Goal: Task Accomplishment & Management: Manage account settings

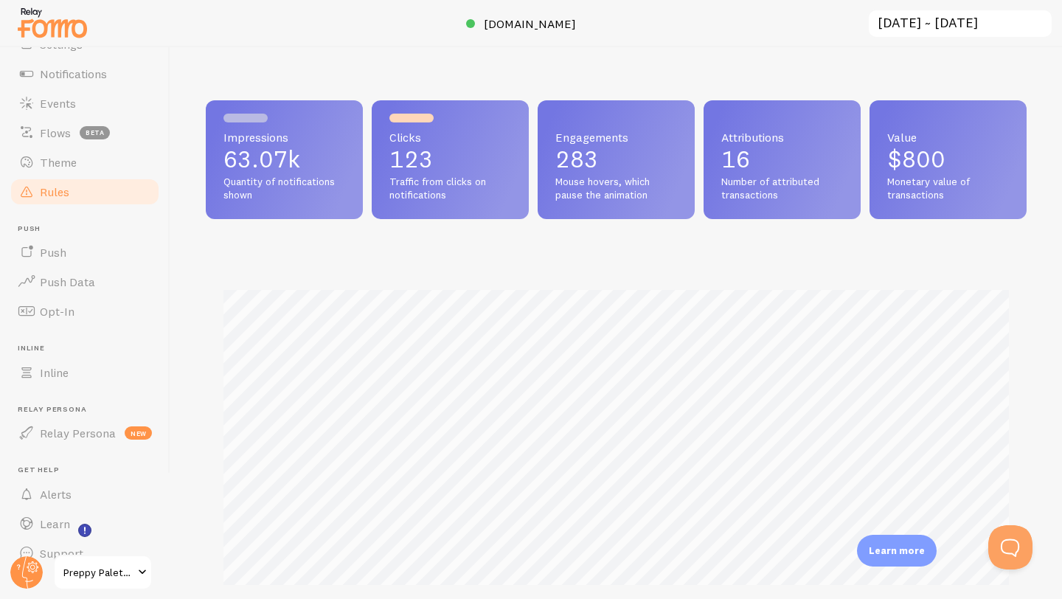
scroll to position [130, 0]
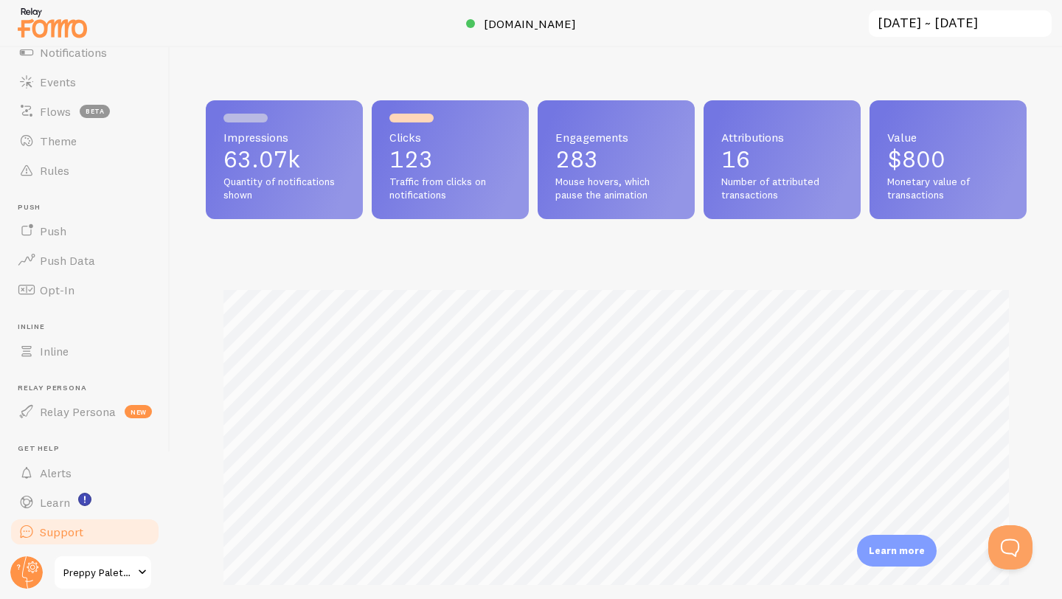
click at [63, 527] on span "Support" at bounding box center [62, 531] width 44 height 15
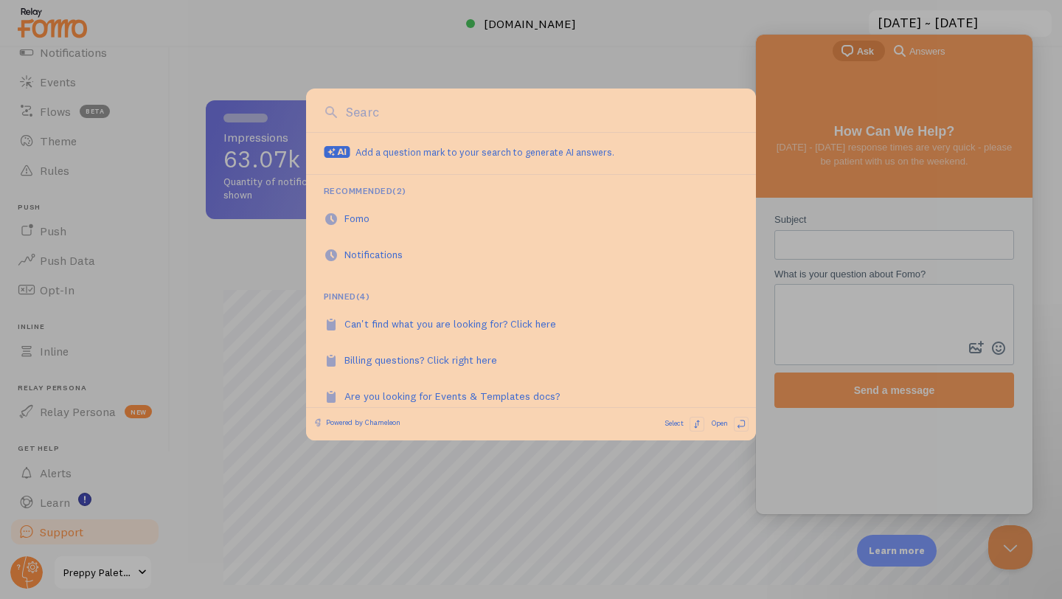
scroll to position [0, 0]
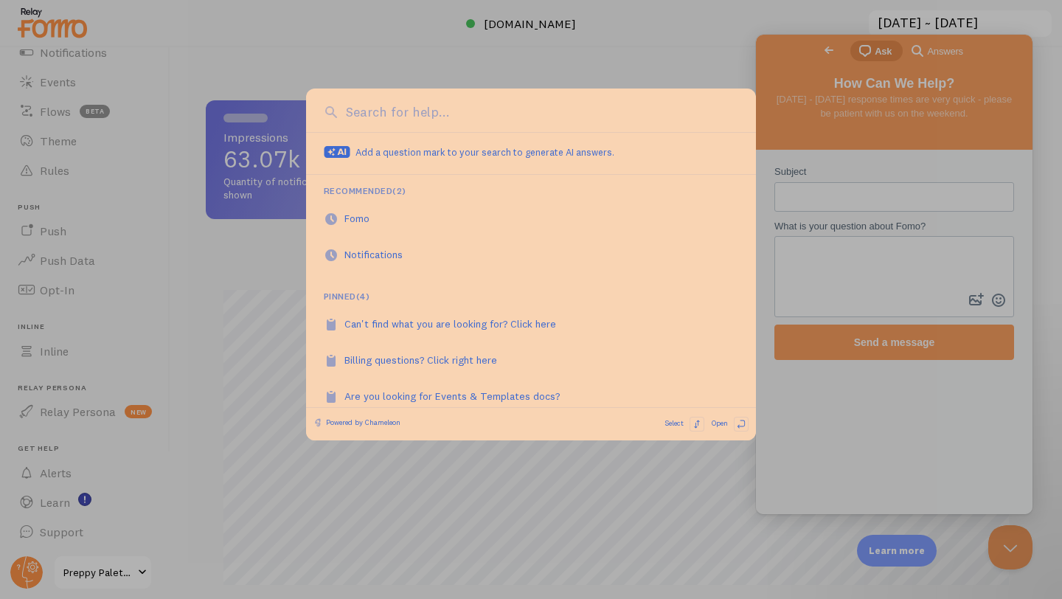
click at [171, 345] on div at bounding box center [531, 299] width 1062 height 599
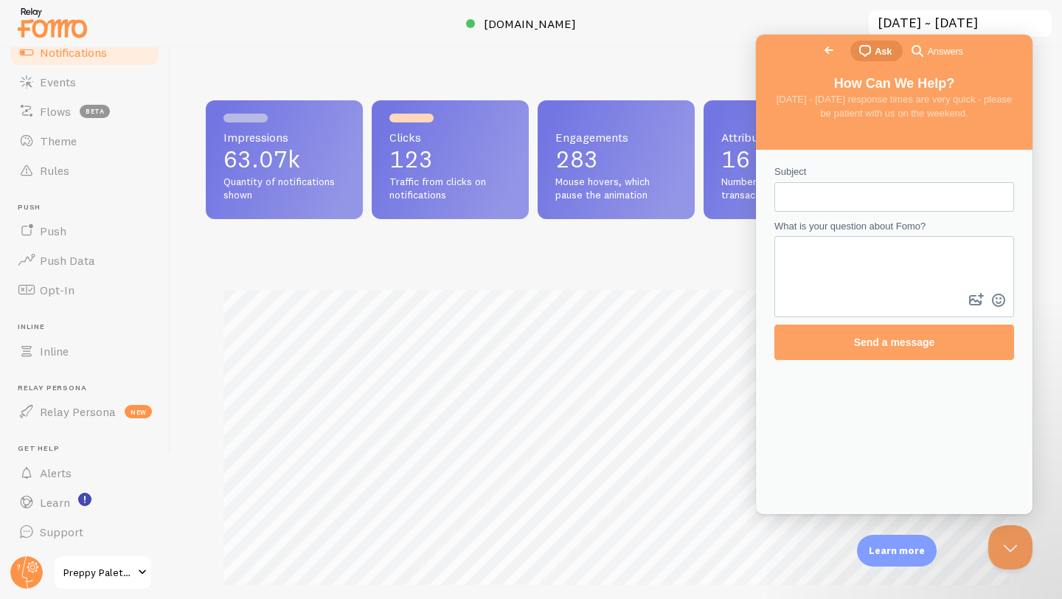
click at [60, 54] on span "Notifications" at bounding box center [73, 52] width 67 height 15
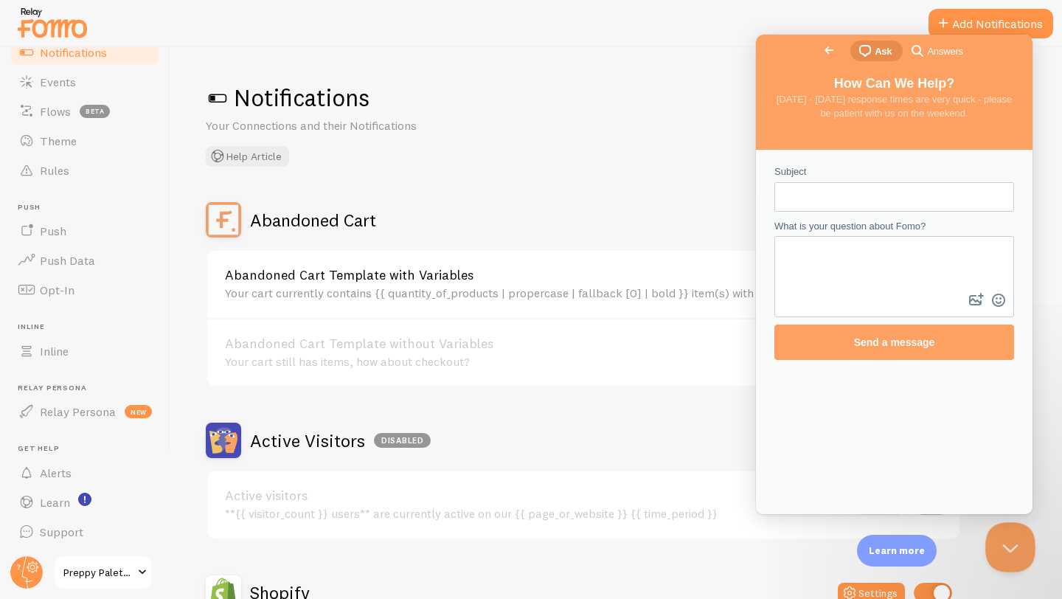
click at [1007, 551] on button "Close Beacon popover" at bounding box center [1007, 544] width 44 height 44
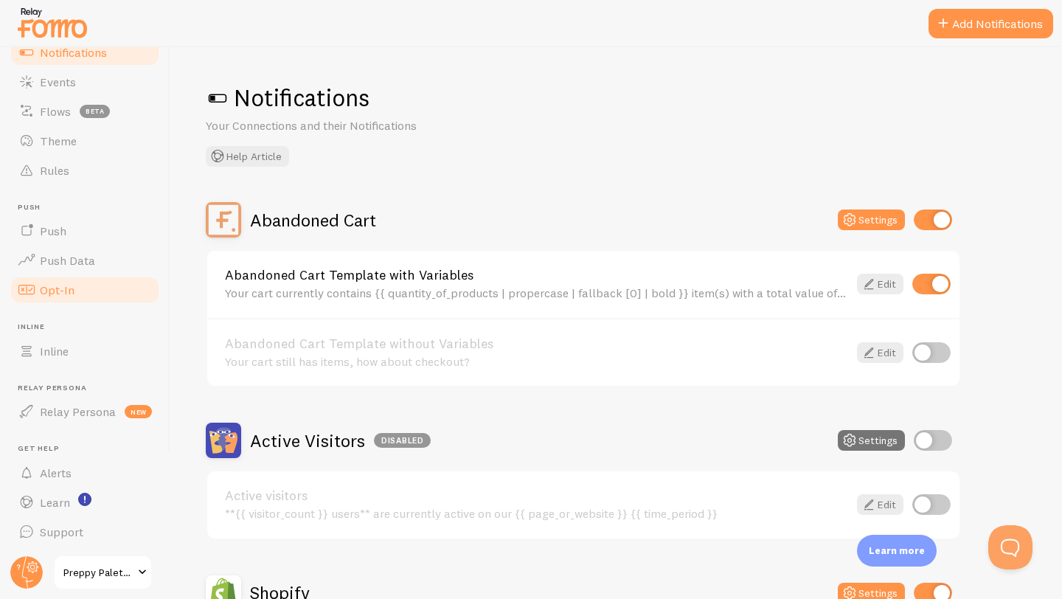
click at [60, 291] on span "Opt-In" at bounding box center [57, 289] width 35 height 15
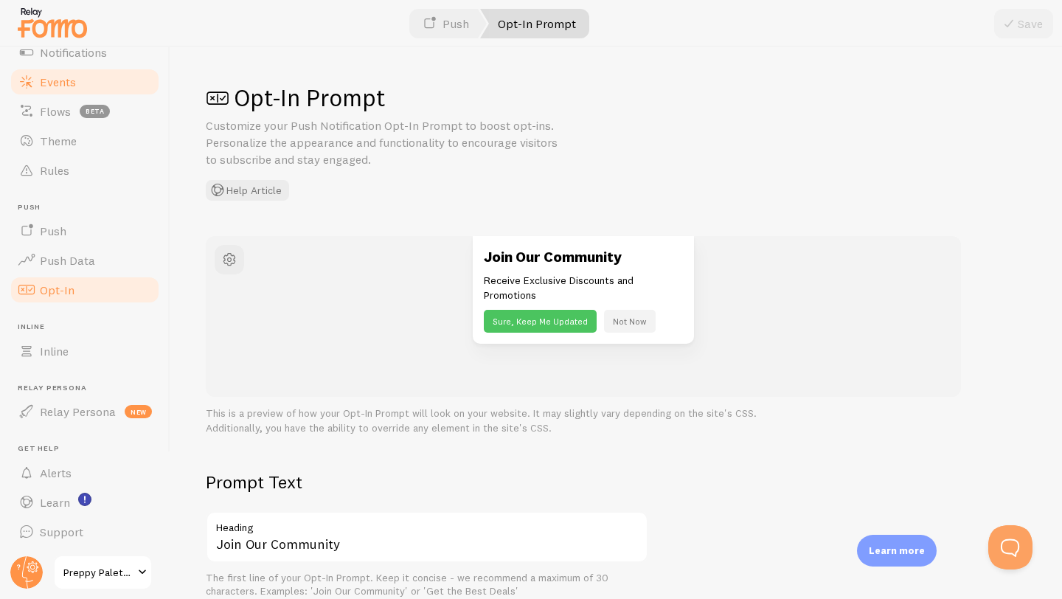
click at [62, 82] on span "Events" at bounding box center [58, 81] width 36 height 15
